Goal: Communication & Community: Answer question/provide support

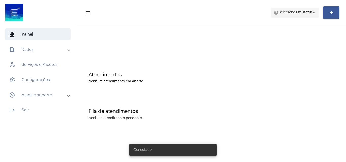
click at [299, 11] on span "help Selecione um status arrow_drop_down" at bounding box center [295, 12] width 43 height 9
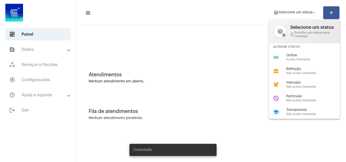
click at [289, 47] on div "Alterar Status" at bounding box center [304, 46] width 71 height 7
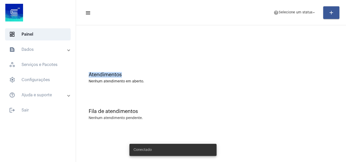
click at [290, 58] on div "Atendimentos Nenhum atendimento em aberto. Fila de atendimentos Nenhum atendime…" at bounding box center [211, 79] width 265 height 103
drag, startPoint x: 292, startPoint y: 14, endPoint x: 292, endPoint y: 16, distance: 2.5
click at [292, 14] on span "Selecione um status" at bounding box center [296, 13] width 34 height 4
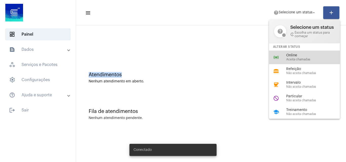
click at [286, 60] on div "online_prediction Online Aceita chamadas" at bounding box center [308, 58] width 79 height 14
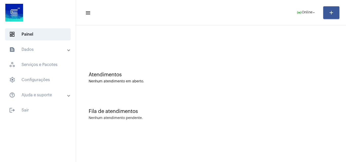
click at [170, 84] on div "Atendimentos Nenhum atendimento em aberto." at bounding box center [211, 75] width 265 height 37
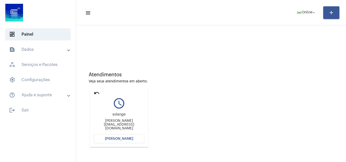
click at [126, 141] on button "[PERSON_NAME]" at bounding box center [119, 139] width 51 height 9
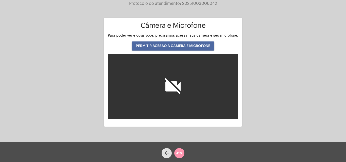
click at [175, 45] on span "PERMITIR ACESSO À CÂMERA E MICROFONE" at bounding box center [173, 46] width 75 height 4
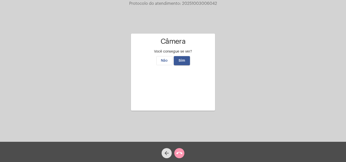
click at [180, 59] on span "Sim" at bounding box center [182, 61] width 7 height 4
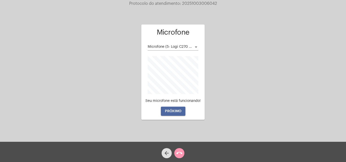
click at [174, 111] on span "PRÓXIMO" at bounding box center [173, 112] width 16 height 4
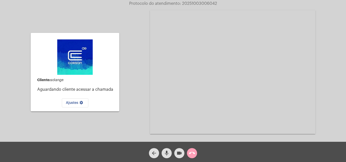
click at [193, 155] on mat-icon "call_end" at bounding box center [192, 154] width 6 height 6
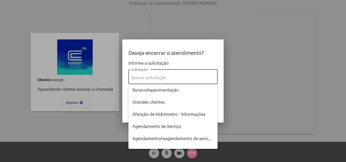
click at [160, 78] on input "Solicitação *" at bounding box center [173, 78] width 83 height 5
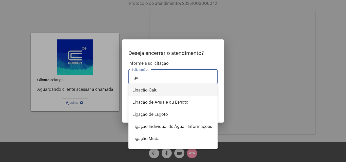
click at [149, 87] on span "Ligação Caiu" at bounding box center [173, 90] width 81 height 12
type input "Ligação Caiu"
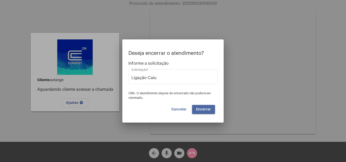
click at [202, 110] on span "Encerrar" at bounding box center [203, 110] width 15 height 4
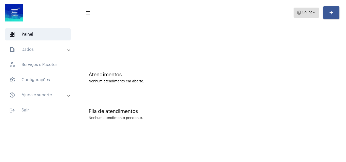
click at [302, 15] on span "help Online arrow_drop_down" at bounding box center [307, 12] width 20 height 9
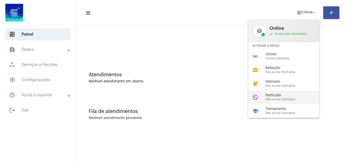
click at [272, 96] on span "Particular" at bounding box center [295, 96] width 58 height 4
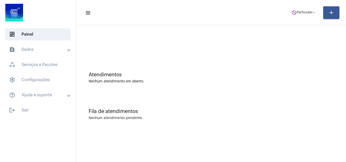
click at [293, 7] on mat-toolbar-row "menu do_not_disturb Particular arrow_drop_down add" at bounding box center [211, 13] width 270 height 16
click at [297, 11] on span "Particular" at bounding box center [305, 13] width 16 height 4
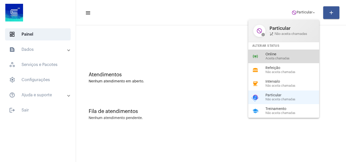
click at [282, 57] on div "Online Aceita chamadas" at bounding box center [295, 57] width 58 height 8
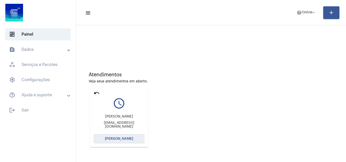
click at [119, 140] on span "[PERSON_NAME]" at bounding box center [119, 139] width 28 height 4
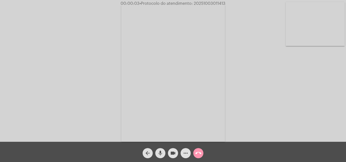
click at [334, 116] on div "Acessando Câmera e Microfone..." at bounding box center [173, 72] width 345 height 142
click at [149, 153] on mat-icon "arrow_back" at bounding box center [148, 154] width 6 height 6
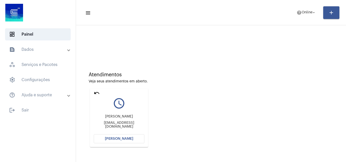
click at [119, 138] on span "[PERSON_NAME]" at bounding box center [119, 139] width 28 height 4
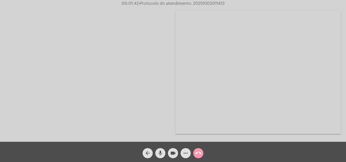
click at [199, 155] on mat-icon "call_end" at bounding box center [198, 154] width 6 height 6
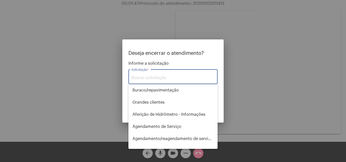
type input "J"
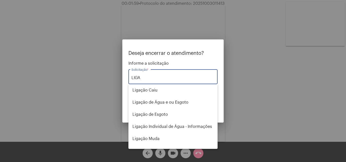
type input "LIGA"
click at [251, 126] on div at bounding box center [173, 81] width 346 height 162
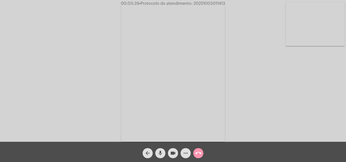
click at [292, 124] on div "Acessando Câmera e Microfone..." at bounding box center [173, 72] width 345 height 142
click at [184, 151] on mat-icon "more_horiz" at bounding box center [186, 154] width 6 height 6
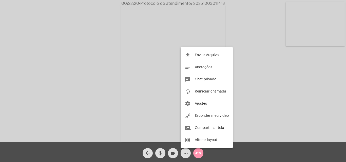
click at [186, 153] on div at bounding box center [173, 81] width 346 height 162
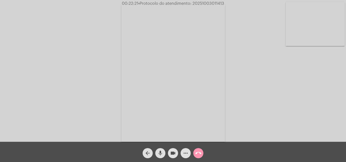
click at [186, 153] on mat-icon "more_horiz" at bounding box center [186, 154] width 6 height 6
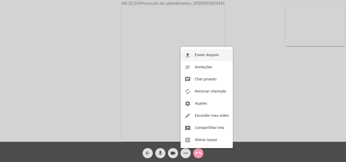
click at [207, 52] on button "file_upload Enviar Arquivo" at bounding box center [207, 55] width 52 height 12
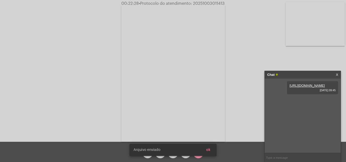
click at [185, 155] on snack-bar-container "Arquivo enviado ok" at bounding box center [172, 150] width 87 height 12
click at [209, 151] on span "ok" at bounding box center [208, 151] width 4 height 4
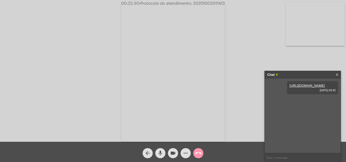
click at [185, 153] on mat-icon "more_horiz" at bounding box center [186, 154] width 6 height 6
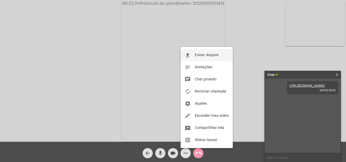
click at [201, 55] on span "Enviar Arquivo" at bounding box center [207, 55] width 24 height 4
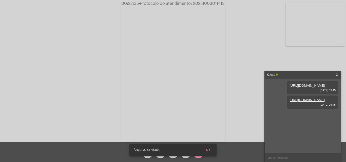
click at [303, 88] on link "https://neft-transfer-bucket.s3.amazonaws.com/temp-c7373c66-3cda-80b9-09ab-e0af…" at bounding box center [307, 86] width 35 height 4
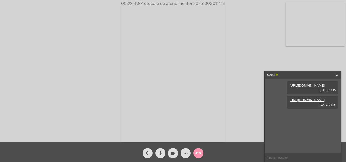
click at [299, 102] on link "https://neft-transfer-bucket.s3.amazonaws.com/temp-09b206f7-d684-132d-370f-c14d…" at bounding box center [307, 100] width 35 height 4
drag, startPoint x: 193, startPoint y: 4, endPoint x: 224, endPoint y: 3, distance: 30.9
click at [224, 3] on span "• Protocolo do atendimento: 20251003011413" at bounding box center [181, 4] width 86 height 4
copy span "20251003011413"
click at [275, 156] on input "text" at bounding box center [303, 158] width 76 height 9
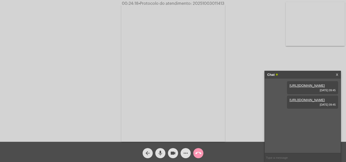
paste input "20251003011413"
type input "20251003011413"
click at [196, 154] on mat-icon "call_end" at bounding box center [198, 154] width 6 height 6
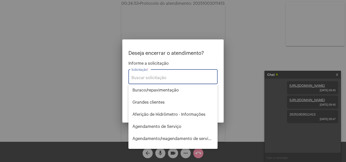
click at [150, 79] on input "Solicitação *" at bounding box center [173, 78] width 83 height 5
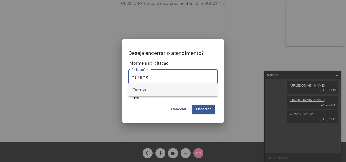
click at [146, 91] on span "Outros" at bounding box center [173, 90] width 81 height 12
type input "Outros"
click at [199, 108] on span "Encerrar" at bounding box center [203, 110] width 15 height 4
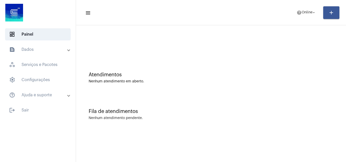
click at [314, 20] on mat-toolbar-row "menu help Online arrow_drop_down add" at bounding box center [211, 13] width 270 height 16
click at [299, 13] on mat-icon "help" at bounding box center [299, 12] width 5 height 5
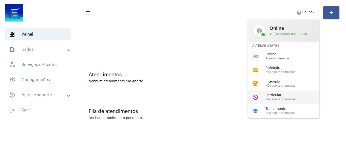
click at [273, 93] on div "do_not_disturb Particular Não aceita chamadas" at bounding box center [287, 98] width 79 height 14
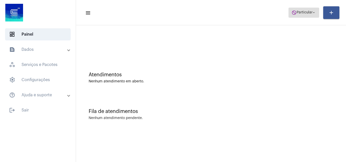
drag, startPoint x: 305, startPoint y: 12, endPoint x: 302, endPoint y: 17, distance: 6.7
click at [304, 13] on span "Particular" at bounding box center [305, 13] width 16 height 4
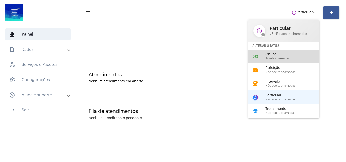
click at [283, 53] on div "online_prediction Online Aceita chamadas" at bounding box center [287, 57] width 79 height 14
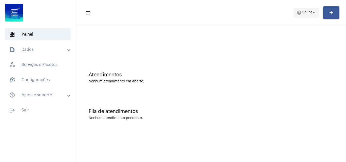
click at [307, 14] on span "Online" at bounding box center [307, 13] width 11 height 4
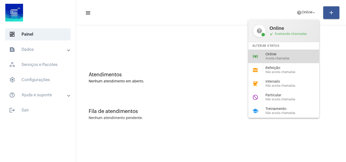
click at [278, 53] on span "Online" at bounding box center [295, 55] width 58 height 4
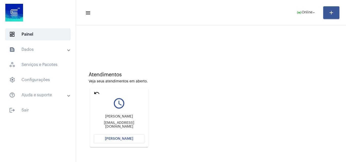
click at [121, 140] on span "[PERSON_NAME]" at bounding box center [119, 139] width 28 height 4
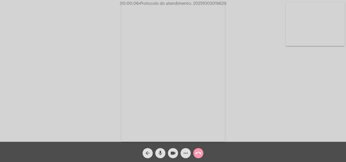
click at [332, 136] on div "Acessando Câmera e Microfone..." at bounding box center [173, 72] width 345 height 142
drag, startPoint x: 345, startPoint y: 153, endPoint x: 121, endPoint y: 97, distance: 230.6
click at [121, 97] on video at bounding box center [173, 73] width 104 height 138
click at [72, 82] on video at bounding box center [78, 72] width 104 height 138
drag, startPoint x: 192, startPoint y: 3, endPoint x: 238, endPoint y: 2, distance: 46.4
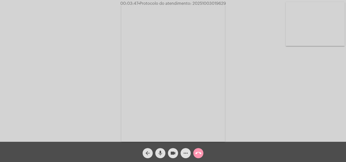
click at [238, 2] on div "00:03:47 • Protocolo do atendimento: 20251003019629" at bounding box center [173, 3] width 346 height 5
copy span "20251003019629"
click at [198, 154] on mat-icon "call_end" at bounding box center [198, 154] width 6 height 6
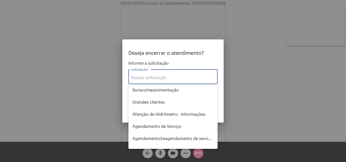
click at [152, 76] on div "Solicitação *" at bounding box center [173, 76] width 83 height 16
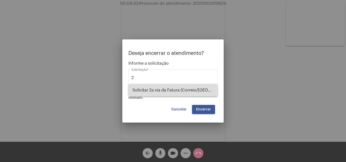
click at [161, 89] on span "Solicitar 2a via da Fatura (Correio/[GEOGRAPHIC_DATA]/Email)" at bounding box center [173, 90] width 81 height 12
type input "Solicitar 2a via da Fatura (Correio/[GEOGRAPHIC_DATA]/Email)"
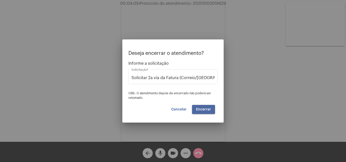
click at [202, 108] on span "Encerrar" at bounding box center [203, 110] width 15 height 4
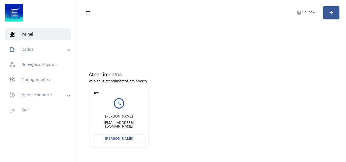
click at [120, 137] on button "[PERSON_NAME]" at bounding box center [119, 139] width 51 height 9
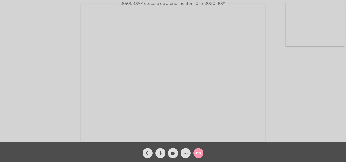
click at [336, 126] on div "Acessando Câmera e Microfone..." at bounding box center [173, 72] width 345 height 142
click at [187, 154] on mat-icon "more_horiz" at bounding box center [186, 154] width 6 height 6
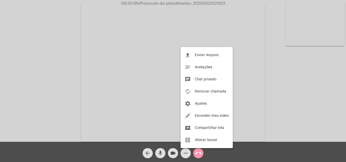
click at [212, 156] on div at bounding box center [173, 81] width 346 height 162
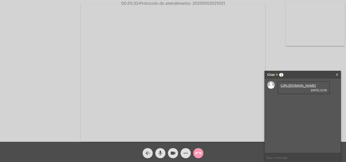
click at [295, 88] on link "https://neft-transfer-bucket.s3.amazonaws.com/temp-a3dd4779-5950-5ec3-91b8-11cf…" at bounding box center [298, 86] width 35 height 4
click at [294, 102] on link "https://neft-transfer-bucket.s3.amazonaws.com/temp-ad1e9ff2-9294-88c1-c0df-fa60…" at bounding box center [298, 100] width 35 height 4
click at [296, 117] on link "https://neft-transfer-bucket.s3.amazonaws.com/temp-32a873d3-e418-9433-f3b7-94a4…" at bounding box center [298, 115] width 35 height 4
click at [186, 154] on mat-icon "more_horiz" at bounding box center [186, 154] width 6 height 6
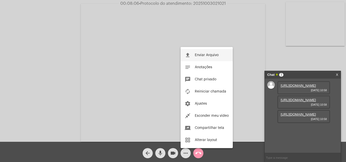
click at [203, 55] on span "Enviar Arquivo" at bounding box center [207, 55] width 24 height 4
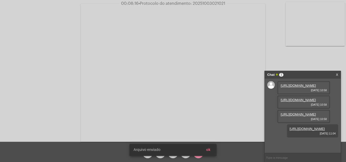
scroll to position [30, 0]
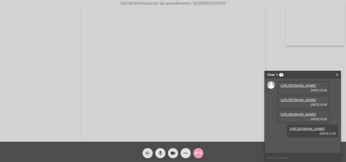
drag, startPoint x: 193, startPoint y: 3, endPoint x: 228, endPoint y: 3, distance: 35.5
click at [228, 3] on div "00:08:53 • Protocolo do atendimento: 20251003021021" at bounding box center [173, 3] width 346 height 5
copy span "20251003021021"
click at [275, 157] on input "text" at bounding box center [303, 158] width 76 height 9
paste input "20251003021021"
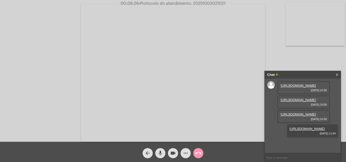
type input "20251003021021"
click at [199, 154] on mat-icon "call_end" at bounding box center [198, 154] width 6 height 6
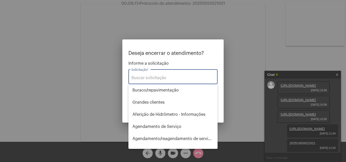
click at [150, 80] on input "Solicitação *" at bounding box center [173, 78] width 83 height 5
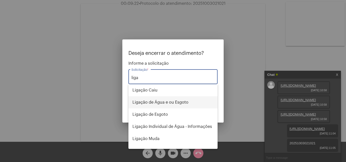
click at [163, 101] on span "Ligação de Água e ou Esgoto" at bounding box center [173, 103] width 81 height 12
type input "Ligação de Água e ou Esgoto"
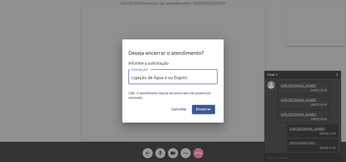
click at [209, 110] on span "Encerrar" at bounding box center [203, 110] width 15 height 4
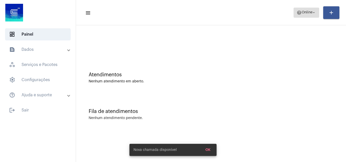
click at [302, 15] on span "help Online arrow_drop_down" at bounding box center [307, 12] width 20 height 9
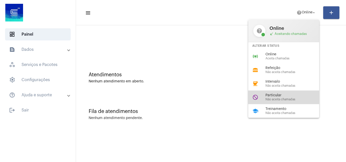
click at [270, 100] on span "Não aceita chamadas" at bounding box center [295, 99] width 58 height 3
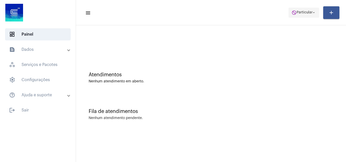
click at [300, 12] on span "Particular" at bounding box center [305, 13] width 16 height 4
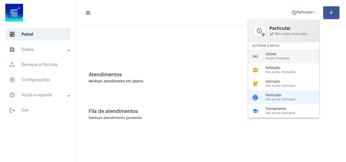
click at [287, 57] on span "Aceita chamadas" at bounding box center [295, 58] width 58 height 3
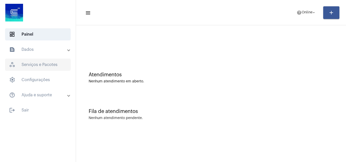
click at [37, 66] on span "workspaces_outlined Serviços e Pacotes" at bounding box center [38, 65] width 66 height 12
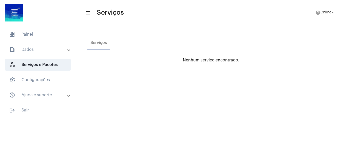
drag, startPoint x: 38, startPoint y: 46, endPoint x: 40, endPoint y: 51, distance: 5.5
click at [38, 46] on mat-expansion-panel-header "text_snippet_outlined Dados" at bounding box center [39, 50] width 73 height 12
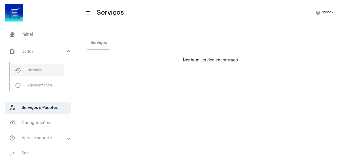
click at [42, 71] on span "history_outlined Histórico" at bounding box center [37, 70] width 53 height 12
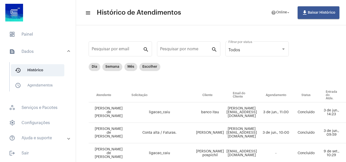
click at [37, 49] on mat-panel-title "text_snippet_outlined Dados" at bounding box center [38, 52] width 59 height 6
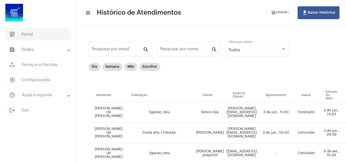
click at [38, 34] on span "dashboard Painel" at bounding box center [38, 34] width 66 height 12
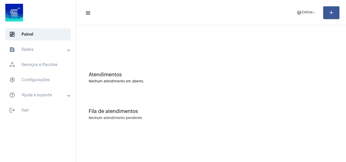
click at [35, 49] on mat-panel-title "text_snippet_outlined Dados" at bounding box center [38, 50] width 59 height 6
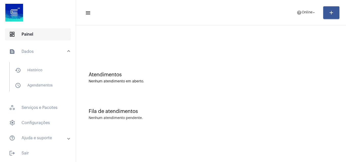
click at [37, 37] on span "dashboard Painel" at bounding box center [38, 34] width 66 height 12
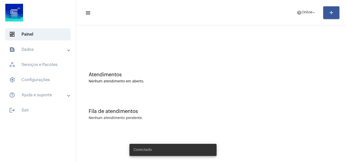
click at [308, 15] on span "help Online arrow_drop_down" at bounding box center [307, 12] width 20 height 9
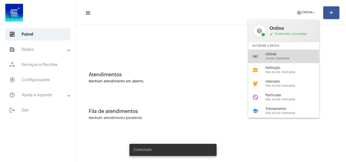
click at [277, 54] on span "Online" at bounding box center [295, 55] width 58 height 4
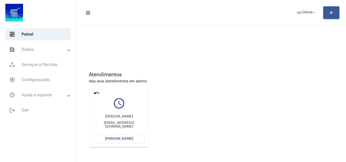
click at [120, 138] on span "[PERSON_NAME]" at bounding box center [119, 139] width 28 height 4
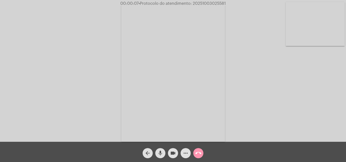
click at [321, 103] on div "Acessando Câmera e Microfone..." at bounding box center [173, 72] width 345 height 142
click at [159, 153] on mat-icon "mic" at bounding box center [160, 154] width 6 height 6
click at [172, 153] on mat-icon "videocam" at bounding box center [173, 154] width 6 height 6
click at [161, 153] on mat-icon "mic_off" at bounding box center [160, 154] width 6 height 6
click at [162, 153] on mat-icon "mic" at bounding box center [160, 154] width 6 height 6
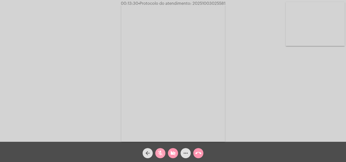
click at [158, 152] on mat-icon "mic_off" at bounding box center [160, 154] width 6 height 6
click at [169, 152] on button "videocam_off" at bounding box center [173, 154] width 10 height 10
click at [317, 116] on div "Acessando Câmera e Microfone..." at bounding box center [173, 72] width 345 height 142
click at [185, 153] on mat-icon "more_horiz" at bounding box center [186, 154] width 6 height 6
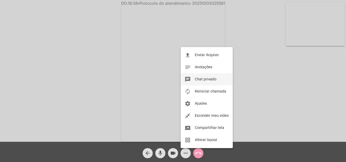
click at [206, 81] on span "Chat privado" at bounding box center [206, 80] width 22 height 4
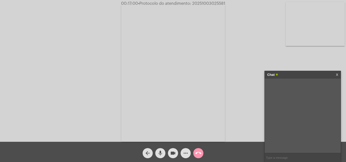
paste input "Agência Reguladora: CNPJ: 92.802.784/0001-90 CORSAN SA AGERGS - 0800 979 0066"
type input "Agência Reguladora: CNPJ: 92.802.784/0001-90 CORSAN SA AGERGS - 0800 979 0066"
paste input "Agência Reguladora: CNPJ: 92.802.784/0001-90 CORSAN SA AGERGS - 0800 979 0066"
type input "Agência Reguladora: CNPJ: 92.802.784/0001-90 CORSAN SA AGERGS - 0800 979 0066"
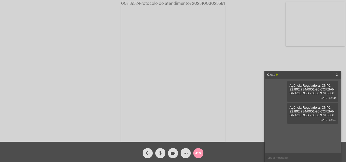
drag, startPoint x: 192, startPoint y: 5, endPoint x: 234, endPoint y: 3, distance: 41.3
click at [234, 3] on div "00:18:52 • Protocolo do atendimento: 20251003025581" at bounding box center [173, 3] width 346 height 5
copy span "20251003025581"
click at [280, 159] on input "text" at bounding box center [303, 158] width 76 height 9
paste input "20251003025581"
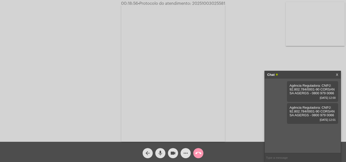
type input "20251003025581"
click at [198, 155] on mat-icon "call_end" at bounding box center [198, 154] width 6 height 6
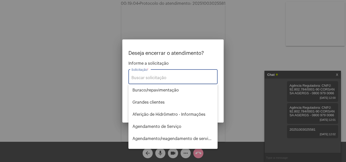
click at [168, 76] on input "Solicitação *" at bounding box center [173, 78] width 83 height 5
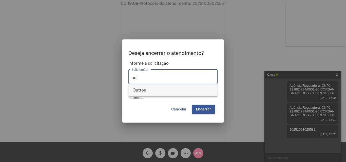
click at [155, 91] on span "Outros" at bounding box center [173, 90] width 81 height 12
type input "Outros"
click at [205, 109] on span "Encerrar" at bounding box center [203, 110] width 15 height 4
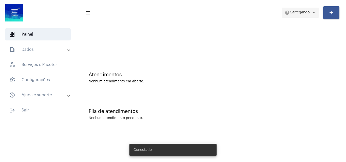
click at [290, 13] on mat-icon "help" at bounding box center [287, 12] width 5 height 5
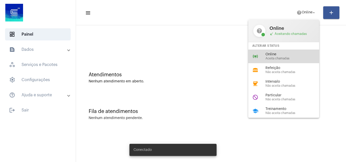
click at [284, 55] on span "Online" at bounding box center [295, 55] width 58 height 4
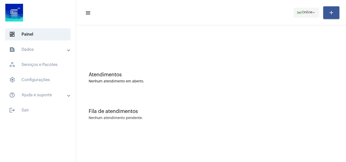
click at [299, 13] on mat-icon "online_prediction" at bounding box center [299, 12] width 5 height 5
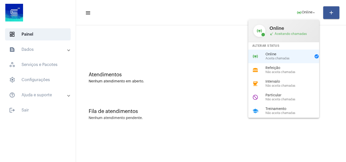
drag, startPoint x: 276, startPoint y: 98, endPoint x: 262, endPoint y: 95, distance: 15.0
click at [276, 98] on div "Particular Não aceita chamadas" at bounding box center [295, 98] width 58 height 8
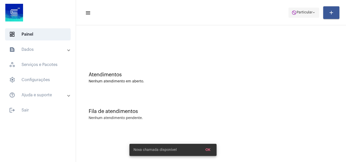
click at [297, 9] on span "do_not_disturb Particular arrow_drop_down" at bounding box center [304, 12] width 25 height 9
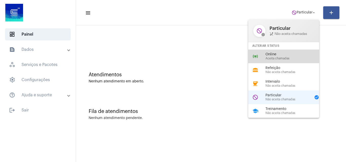
click at [274, 54] on span "Online" at bounding box center [295, 55] width 58 height 4
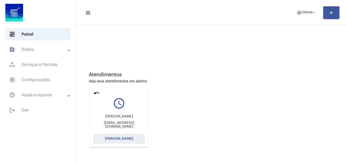
click at [113, 139] on span "Abrir Chamada" at bounding box center [119, 139] width 28 height 4
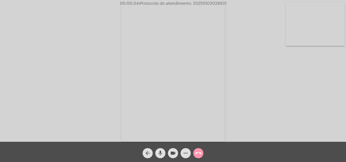
click at [330, 124] on div "Acessando Câmera e Microfone..." at bounding box center [173, 72] width 345 height 142
drag, startPoint x: 346, startPoint y: 104, endPoint x: 335, endPoint y: 109, distance: 12.2
click at [346, 104] on div "Acessando Câmera e Microfone..." at bounding box center [173, 71] width 346 height 142
click at [183, 154] on mat-icon "more_horiz" at bounding box center [186, 154] width 6 height 6
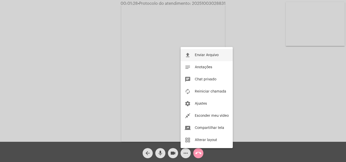
click at [198, 55] on span "Enviar Arquivo" at bounding box center [207, 55] width 24 height 4
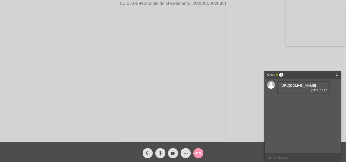
click at [289, 88] on link "https://neft-transfer-bucket.s3.amazonaws.com/temp-eb94eef2-bf74-21fa-7544-a869…" at bounding box center [298, 86] width 35 height 4
click at [291, 102] on link "https://neft-transfer-bucket.s3.amazonaws.com/temp-a4702206-2f35-8538-5004-1533…" at bounding box center [298, 100] width 35 height 4
click at [86, 17] on div "Acessando Câmera e Microfone..." at bounding box center [173, 72] width 345 height 142
click at [294, 117] on link "https://neft-transfer-bucket.s3.amazonaws.com/temp-93c79026-681e-7459-bab1-c413…" at bounding box center [298, 115] width 35 height 4
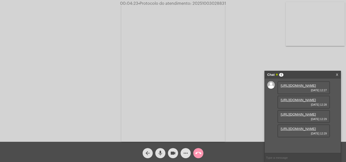
scroll to position [30, 0]
click at [293, 131] on link "https://neft-transfer-bucket.s3.amazonaws.com/temp-fe19867b-0282-20e1-3d34-c881…" at bounding box center [298, 129] width 35 height 4
click at [160, 155] on mat-icon "mic" at bounding box center [160, 154] width 6 height 6
click at [161, 153] on mat-icon "mic_off" at bounding box center [160, 154] width 6 height 6
click at [145, 154] on mat-icon "arrow_back" at bounding box center [148, 154] width 6 height 6
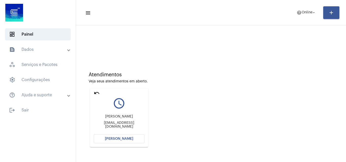
click at [112, 141] on span "Abrir Chamada" at bounding box center [119, 139] width 28 height 4
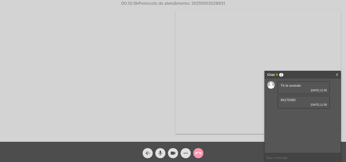
click at [284, 100] on span "94170260" at bounding box center [288, 100] width 15 height 4
copy span "94170260"
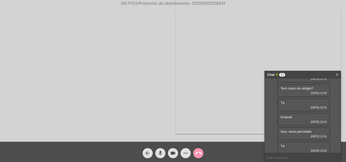
scroll to position [71, 0]
click at [188, 151] on mat-icon "more_horiz" at bounding box center [186, 154] width 6 height 6
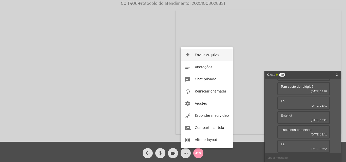
click at [199, 58] on button "file_upload Enviar Arquivo" at bounding box center [207, 55] width 52 height 12
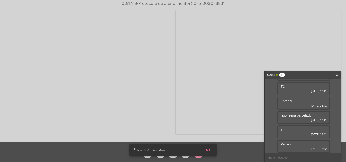
scroll to position [112, 0]
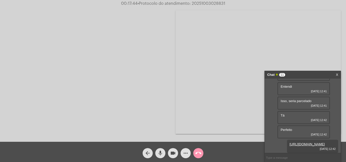
drag, startPoint x: 191, startPoint y: 3, endPoint x: 227, endPoint y: 3, distance: 35.7
click at [227, 3] on div "00:17:44 • Protocolo do atendimento: 20251003028831" at bounding box center [173, 3] width 346 height 5
copy span "20251003028831"
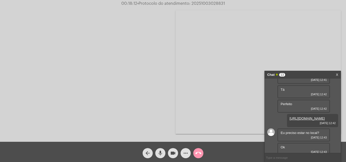
scroll to position [140, 0]
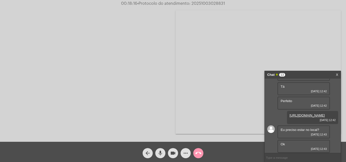
copy span "20251003028831"
click at [282, 157] on input "text" at bounding box center [303, 158] width 76 height 9
paste input "20251003028831"
type input "20251003028831"
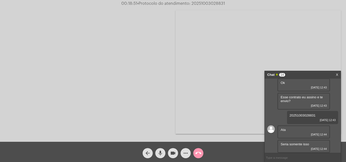
scroll to position [202, 0]
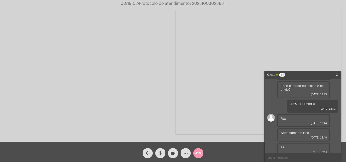
click at [198, 154] on mat-icon "call_end" at bounding box center [198, 154] width 6 height 6
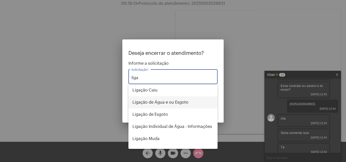
click at [158, 102] on span "Ligação de Água e ou Esgoto" at bounding box center [173, 103] width 81 height 12
type input "Ligação de Água e ou Esgoto"
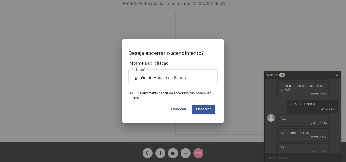
scroll to position [216, 0]
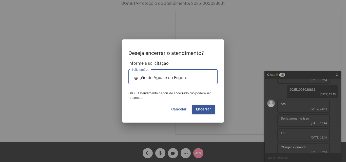
click at [177, 107] on button "Cancelar" at bounding box center [179, 109] width 24 height 9
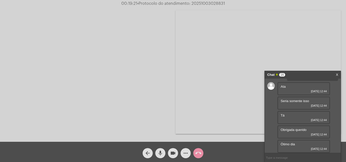
scroll to position [245, 0]
click at [185, 154] on mat-icon "more_horiz" at bounding box center [186, 154] width 6 height 6
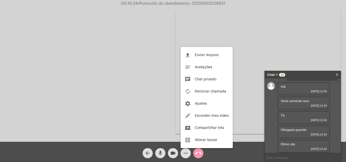
click at [199, 152] on div at bounding box center [173, 81] width 346 height 162
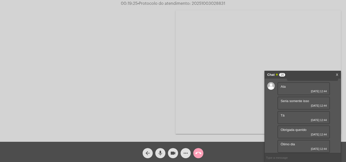
click at [196, 155] on mat-icon "call_end" at bounding box center [198, 154] width 6 height 6
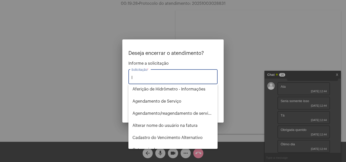
scroll to position [0, 0]
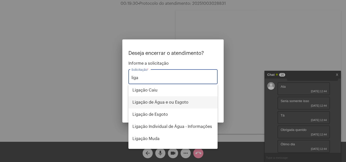
click at [150, 103] on span "Ligação de Água e ou Esgoto" at bounding box center [173, 103] width 81 height 12
type input "Ligação de Água e ou Esgoto"
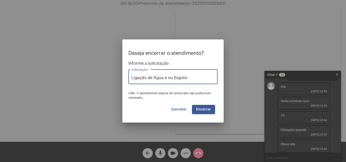
click at [198, 109] on span "Encerrar" at bounding box center [203, 110] width 15 height 4
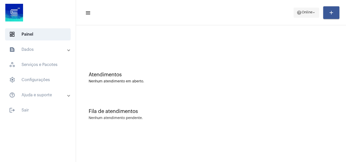
click at [302, 13] on span "Online" at bounding box center [307, 13] width 11 height 4
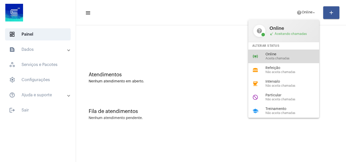
click at [282, 59] on span "Aceita chamadas" at bounding box center [295, 58] width 58 height 3
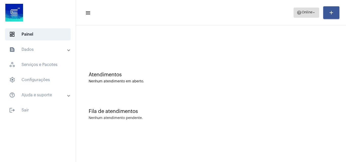
click at [302, 13] on span "Online" at bounding box center [307, 13] width 11 height 4
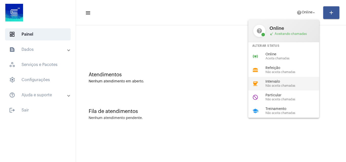
click at [276, 81] on span "Intervalo" at bounding box center [295, 82] width 58 height 4
